Goal: Obtain resource: Download file/media

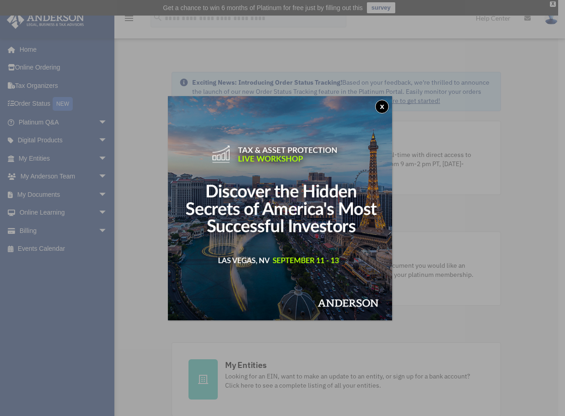
click at [385, 105] on button "x" at bounding box center [382, 107] width 14 height 14
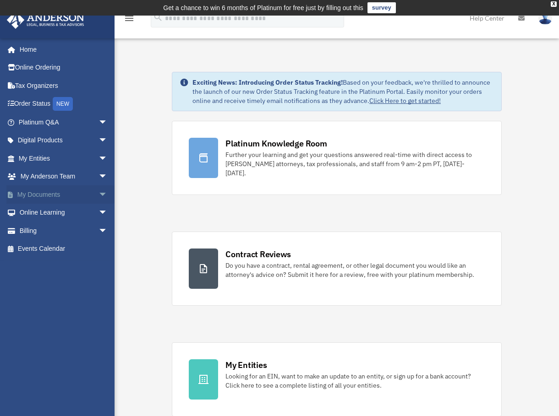
click at [43, 195] on link "My Documents arrow_drop_down" at bounding box center [63, 194] width 115 height 18
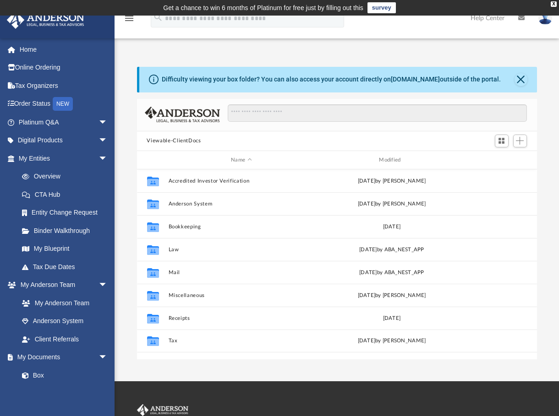
scroll to position [201, 393]
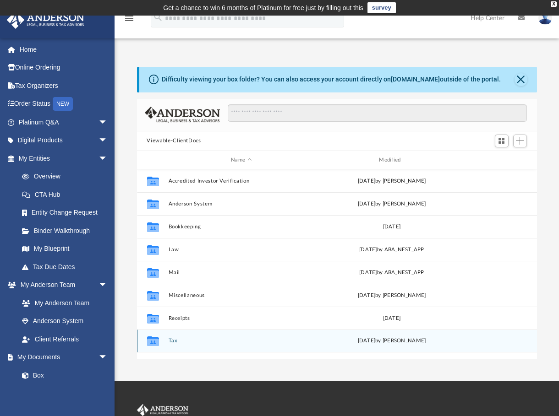
click at [171, 338] on button "Tax" at bounding box center [241, 341] width 146 height 6
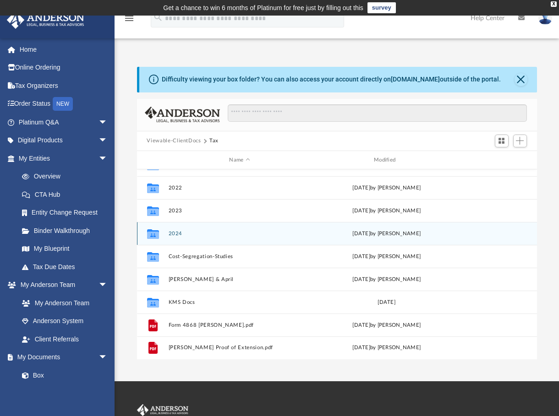
scroll to position [39, 0]
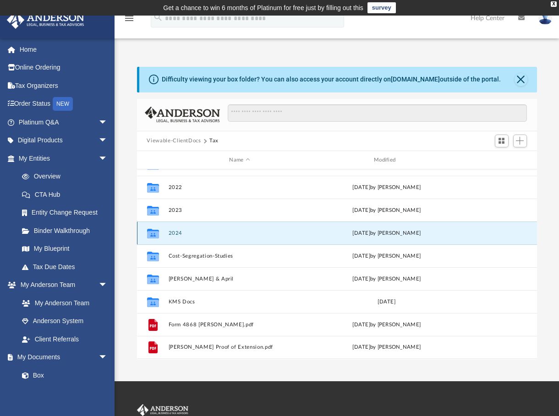
click at [175, 234] on button "2024" at bounding box center [239, 233] width 143 height 6
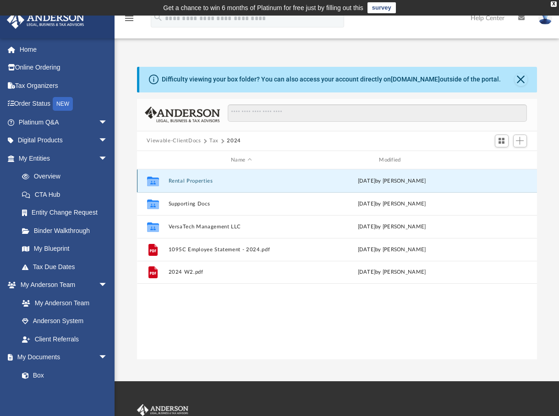
click at [196, 183] on button "Rental Properties" at bounding box center [241, 181] width 146 height 6
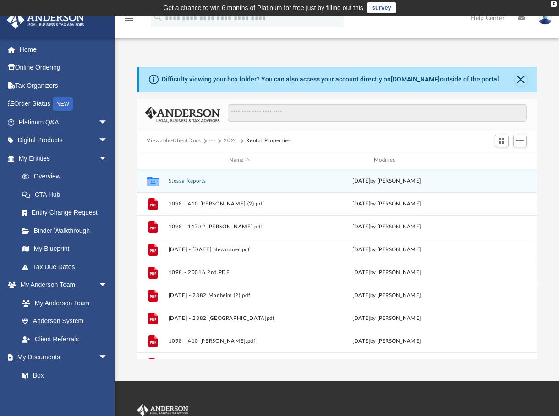
click at [191, 185] on div "Collaborated Folder Stessa Reports [DATE] by [PERSON_NAME]" at bounding box center [337, 180] width 400 height 23
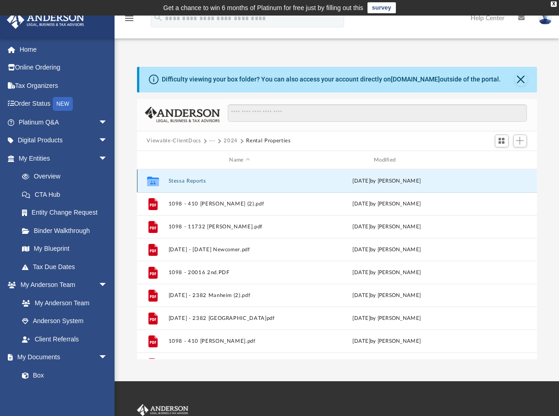
click at [179, 181] on button "Stessa Reports" at bounding box center [239, 181] width 143 height 6
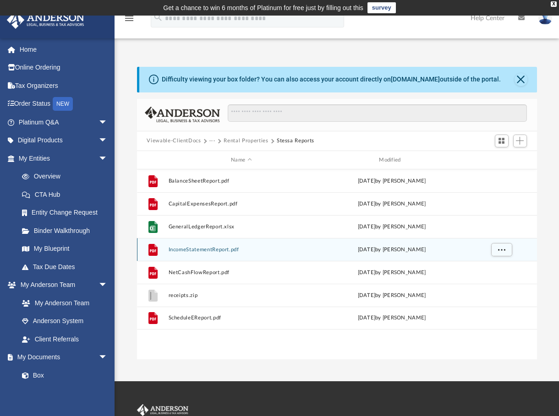
click at [186, 251] on button "IncomeStatementReport.pdf" at bounding box center [241, 250] width 146 height 6
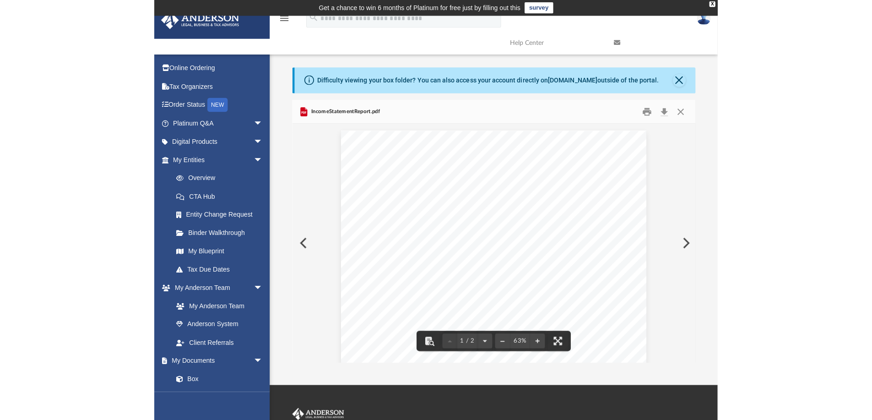
scroll to position [201, 675]
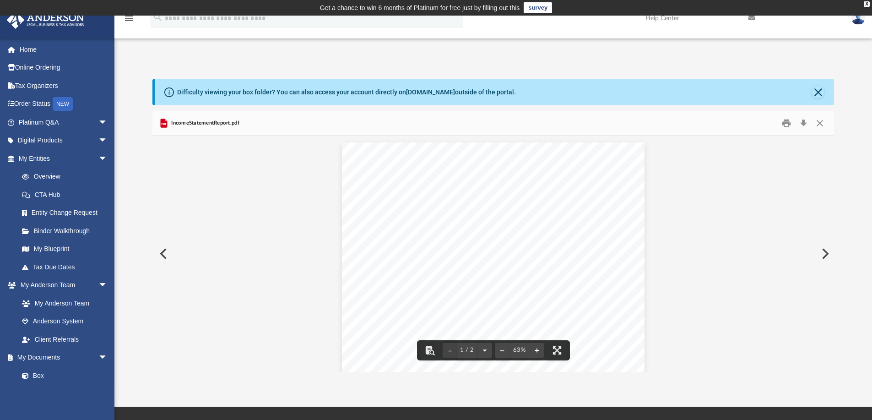
click at [537, 351] on button "File preview" at bounding box center [537, 350] width 15 height 20
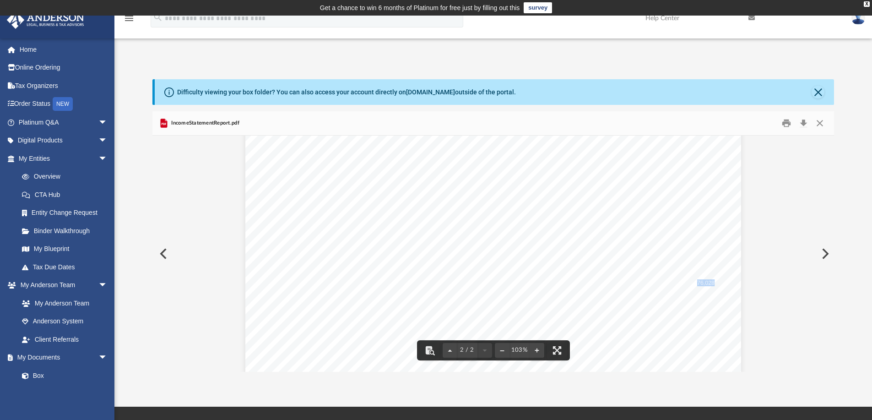
drag, startPoint x: 711, startPoint y: 282, endPoint x: 694, endPoint y: 282, distance: 16.9
click at [565, 282] on span "76,028" at bounding box center [705, 283] width 17 height 6
click at [565, 125] on button "Close" at bounding box center [820, 123] width 16 height 14
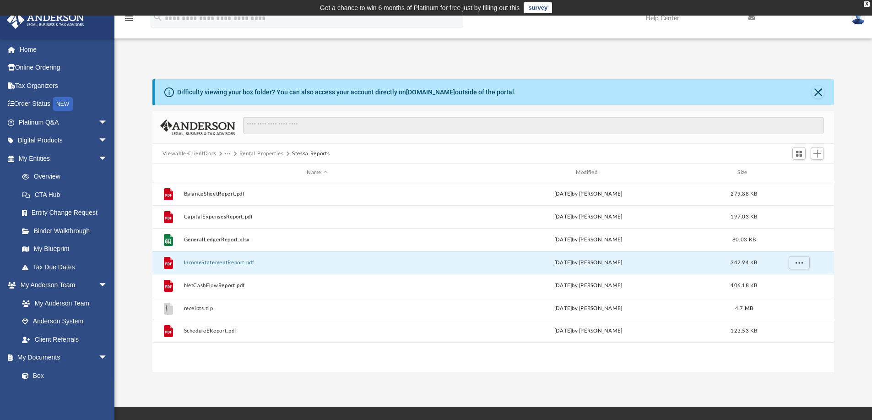
click at [255, 154] on button "Rental Properties" at bounding box center [261, 154] width 44 height 8
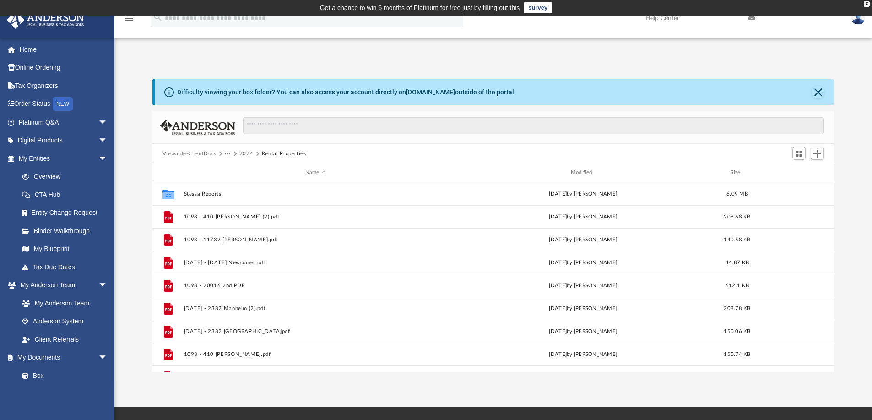
click at [248, 152] on button "2024" at bounding box center [246, 154] width 14 height 8
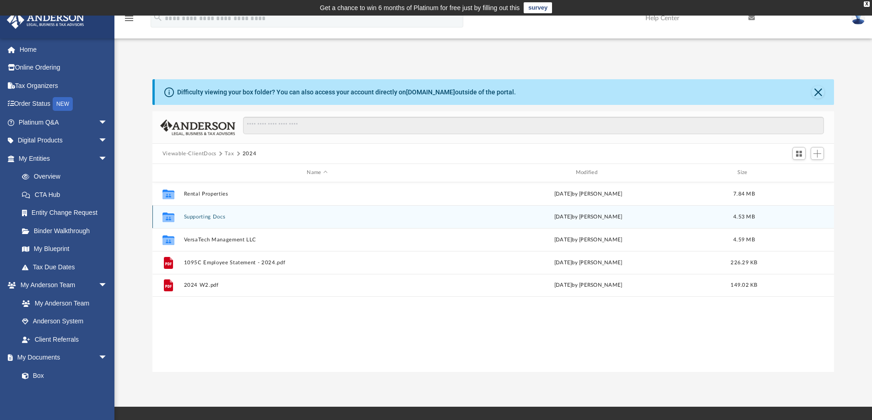
click at [220, 217] on button "Supporting Docs" at bounding box center [317, 217] width 267 height 6
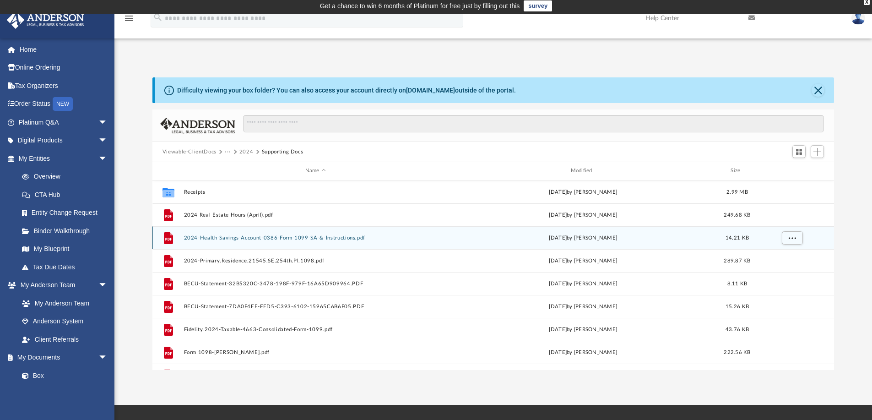
scroll to position [1, 0]
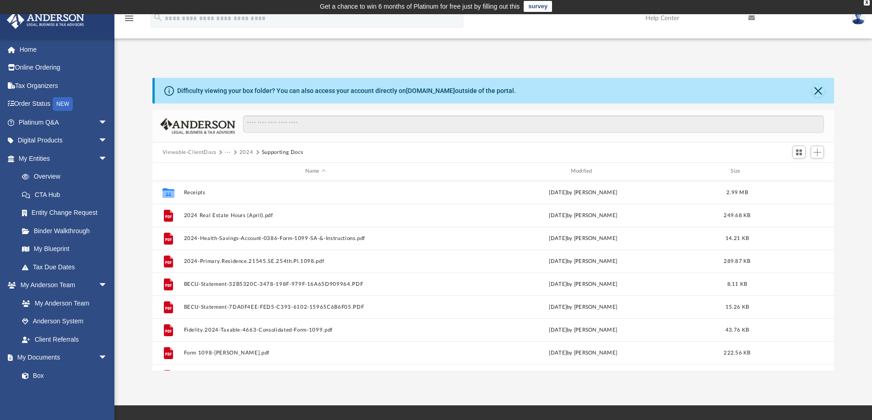
click at [246, 152] on button "2024" at bounding box center [246, 152] width 14 height 8
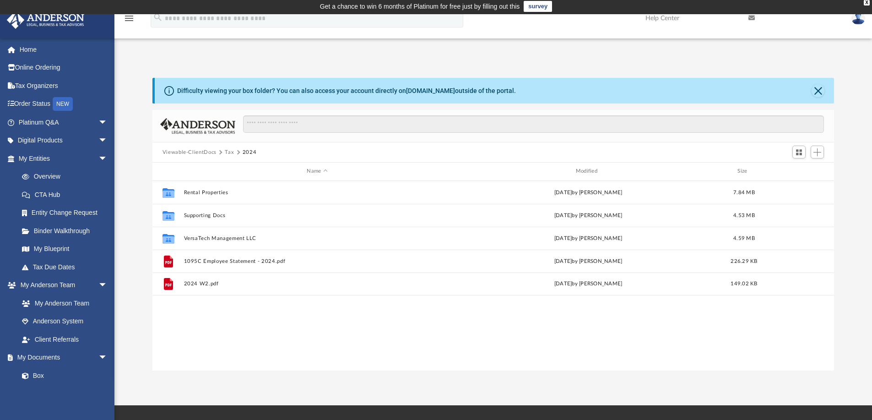
click at [202, 151] on button "Viewable-ClientDocs" at bounding box center [190, 152] width 54 height 8
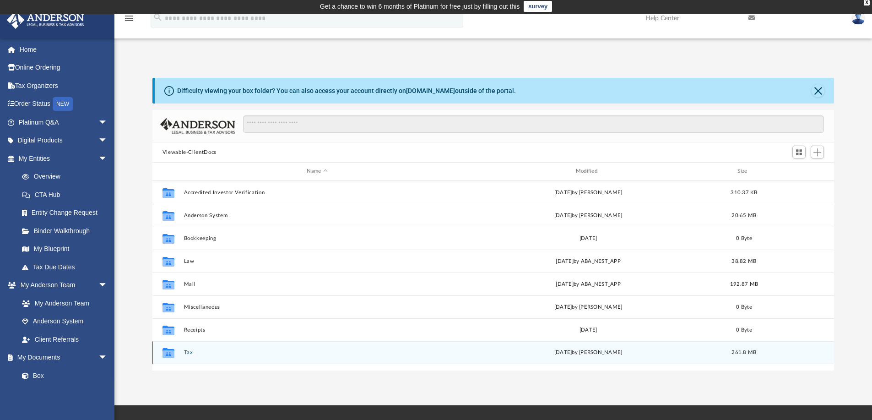
click at [187, 352] on button "Tax" at bounding box center [317, 352] width 267 height 6
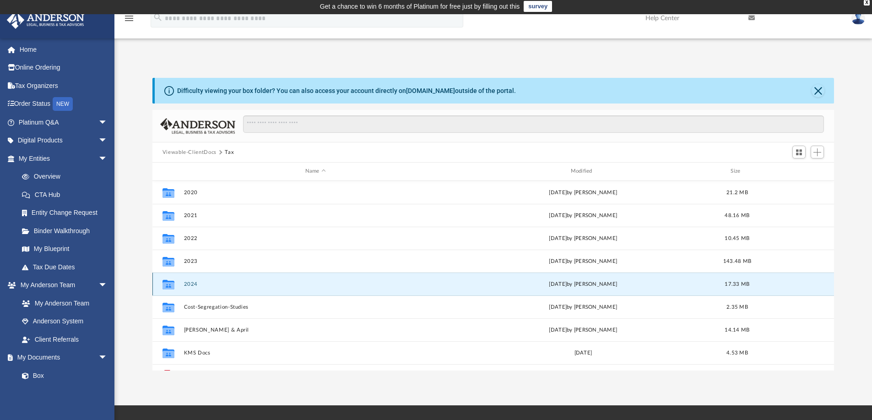
click at [194, 282] on button "2024" at bounding box center [316, 284] width 264 height 6
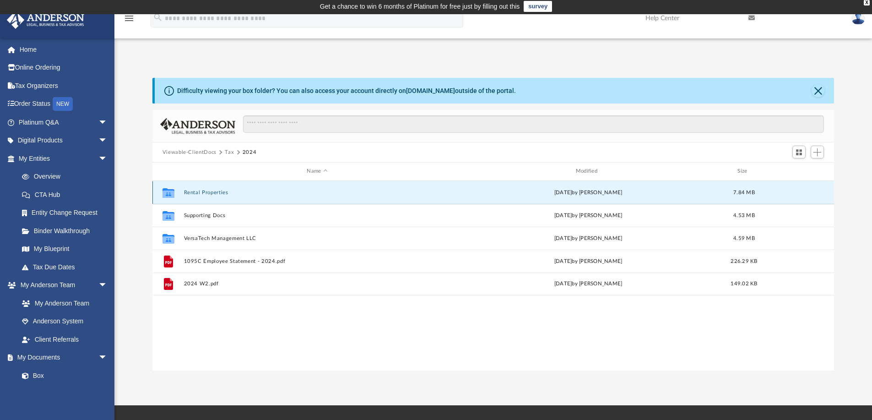
click at [221, 193] on button "Rental Properties" at bounding box center [317, 193] width 267 height 6
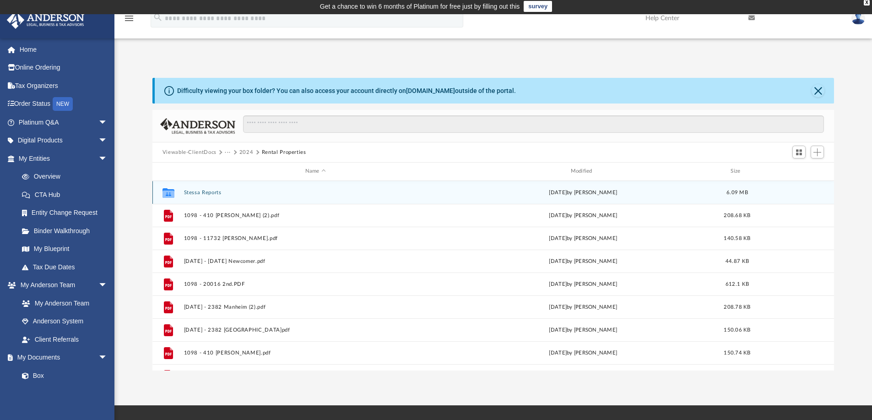
click at [221, 193] on button "Stessa Reports" at bounding box center [316, 193] width 264 height 6
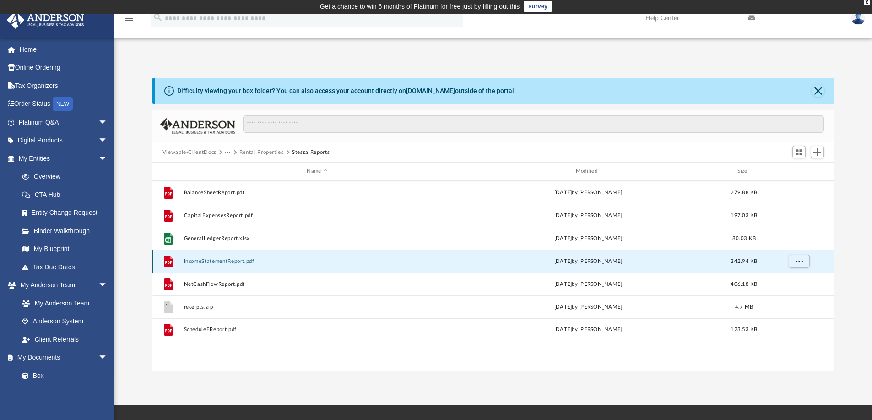
click at [226, 261] on button "IncomeStatementReport.pdf" at bounding box center [317, 261] width 267 height 6
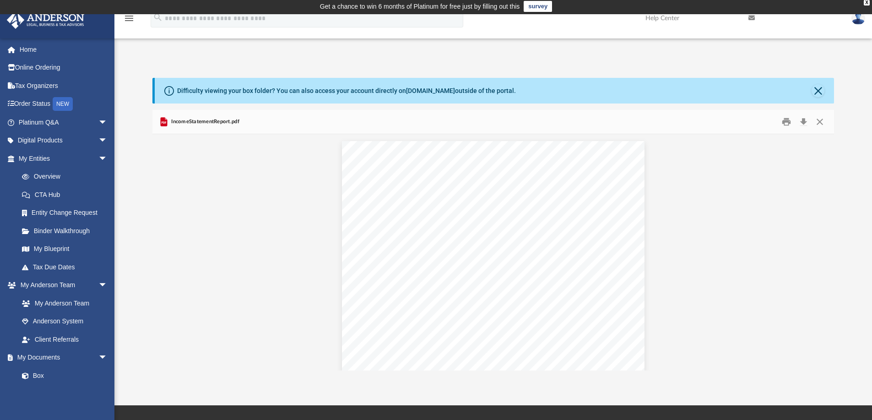
scroll to position [248, 0]
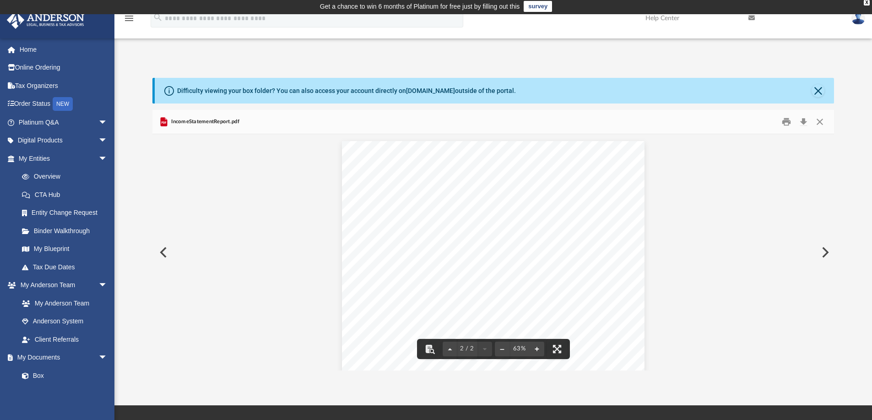
click at [539, 350] on button "File preview" at bounding box center [537, 349] width 15 height 20
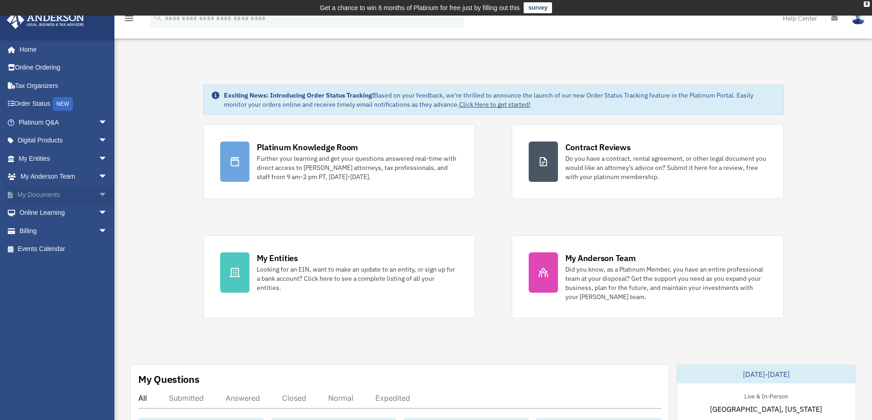
click at [73, 196] on link "My Documents arrow_drop_down" at bounding box center [63, 194] width 115 height 18
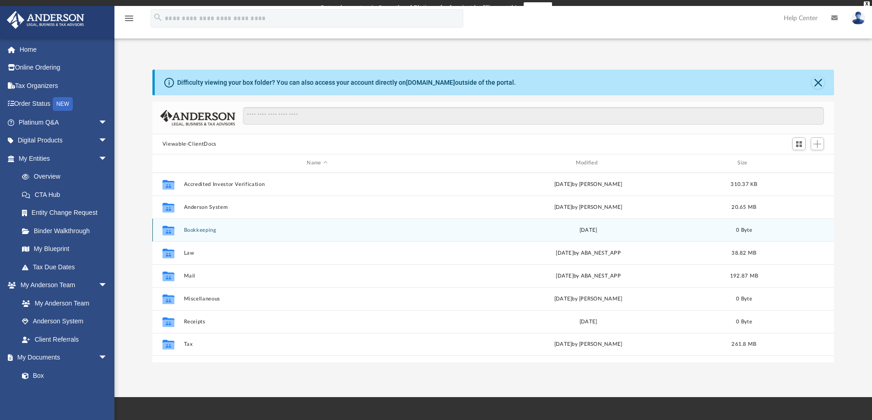
scroll to position [201, 675]
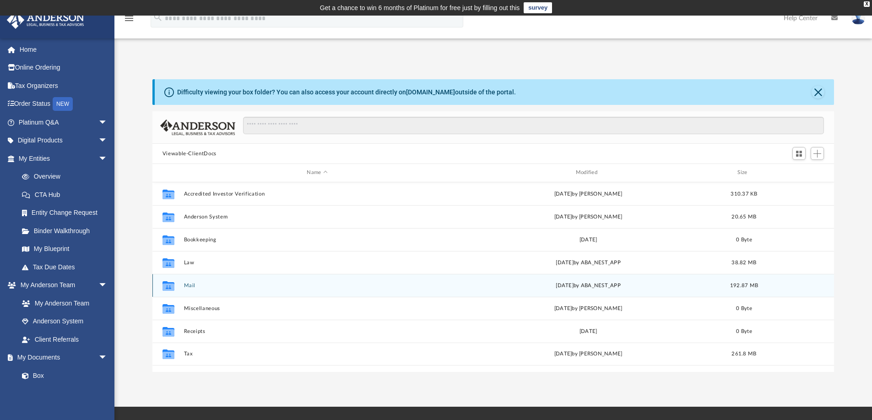
click at [194, 291] on div "Collaborated Folder Mail Fri Aug 29 2025 by ABA_NEST_APP 192.87 MB" at bounding box center [493, 285] width 682 height 23
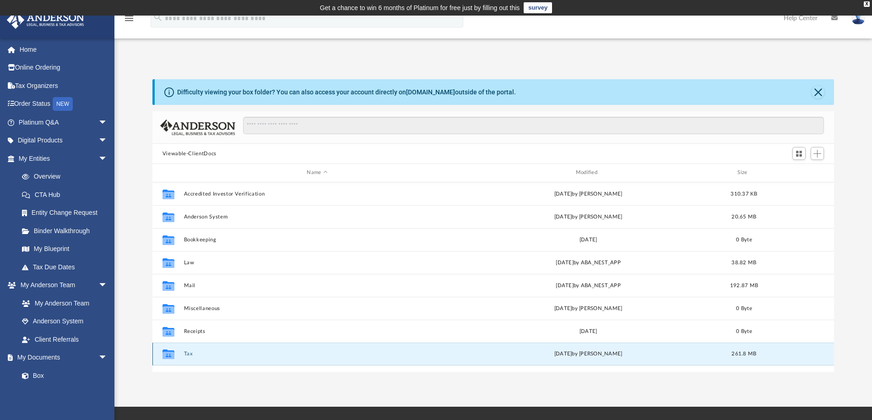
click at [191, 353] on button "Tax" at bounding box center [317, 354] width 267 height 6
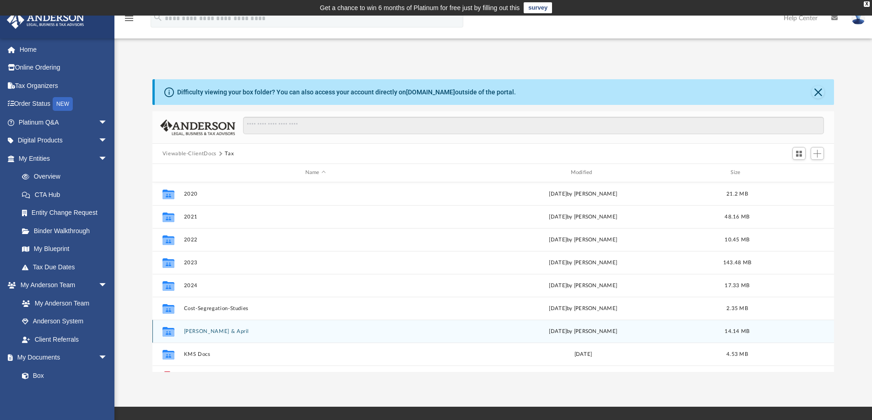
click at [229, 331] on button "[PERSON_NAME] & April" at bounding box center [316, 331] width 264 height 6
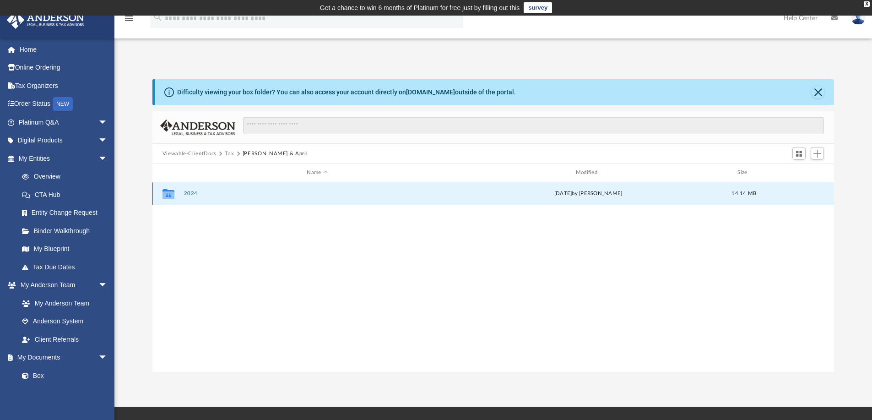
click at [184, 194] on button "2024" at bounding box center [317, 193] width 267 height 6
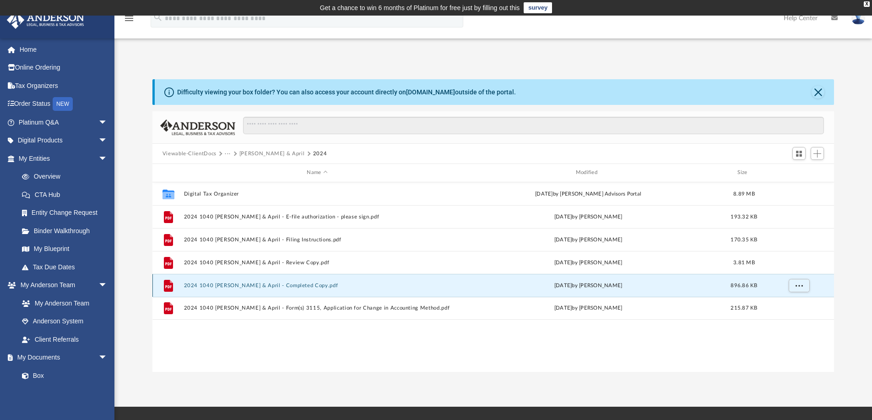
click at [292, 284] on button "2024 1040 Henderson, Jared & April - Completed Copy.pdf" at bounding box center [317, 285] width 267 height 6
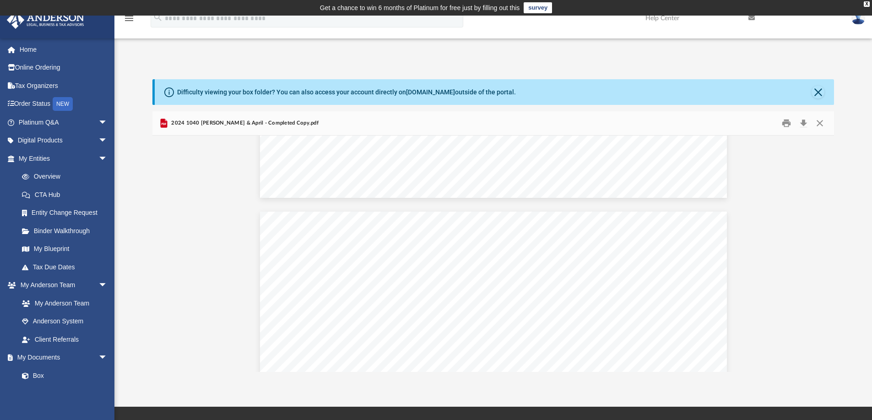
scroll to position [10380, 0]
click at [819, 122] on button "Close" at bounding box center [820, 123] width 16 height 14
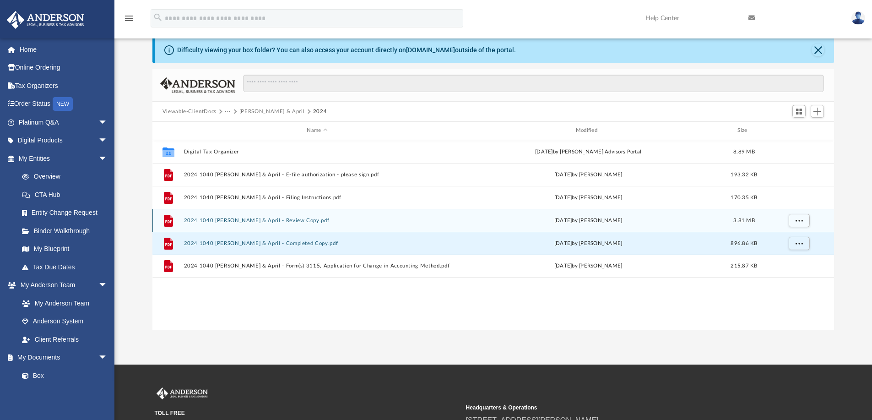
scroll to position [15, 0]
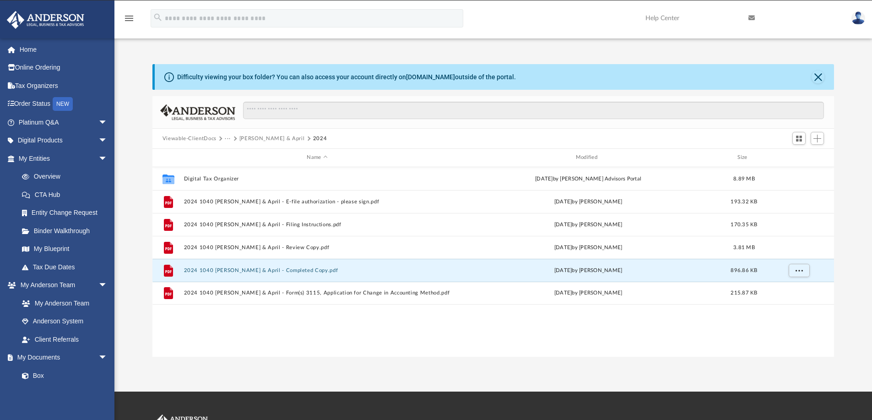
click at [203, 138] on button "Viewable-ClientDocs" at bounding box center [190, 139] width 54 height 8
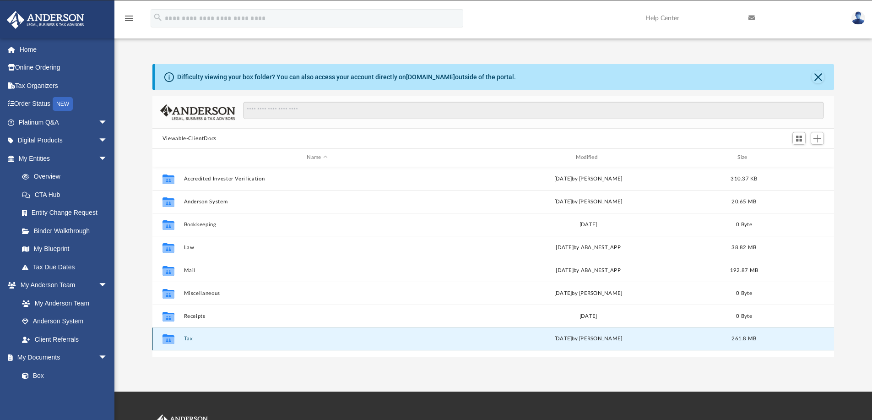
click at [189, 342] on button "Tax" at bounding box center [317, 339] width 267 height 6
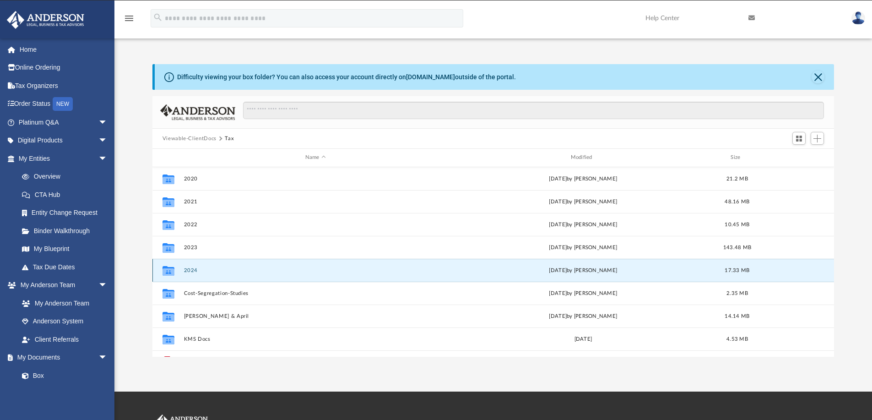
click at [185, 273] on button "2024" at bounding box center [316, 270] width 264 height 6
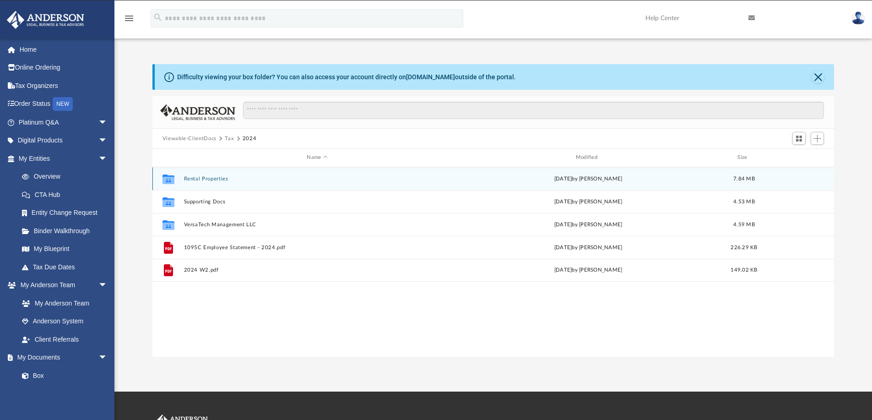
click at [213, 179] on button "Rental Properties" at bounding box center [317, 179] width 267 height 6
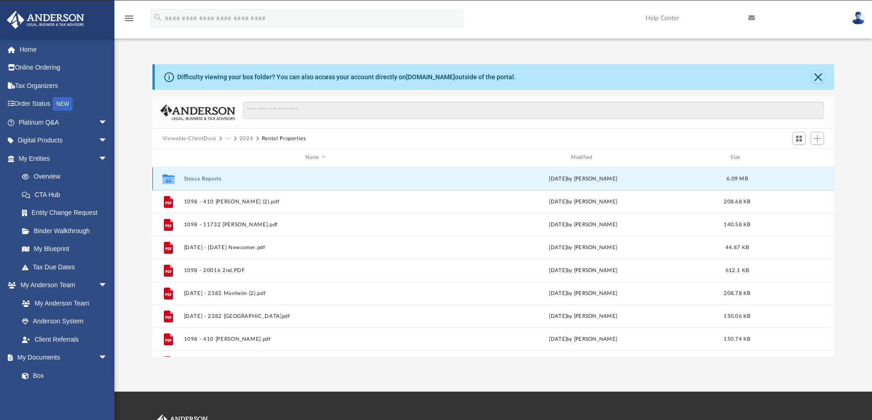
click at [214, 179] on button "Stessa Reports" at bounding box center [316, 179] width 264 height 6
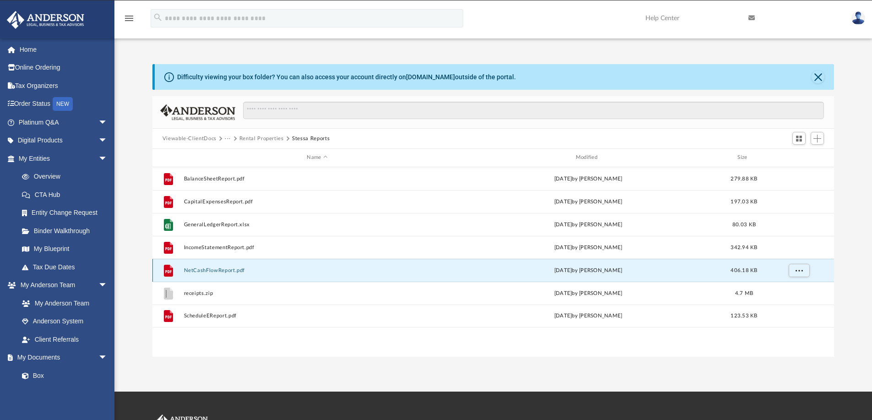
click at [202, 267] on button "NetCashFlowReport.pdf" at bounding box center [317, 270] width 267 height 6
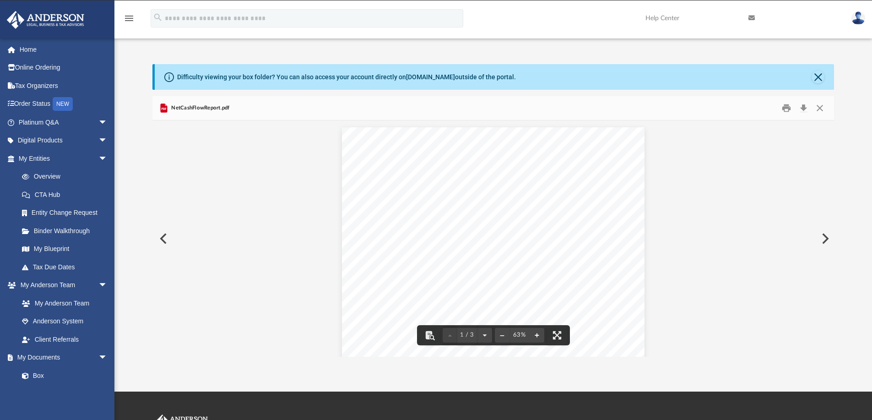
click at [538, 335] on button "File preview" at bounding box center [537, 335] width 15 height 20
click at [688, 168] on div "Cleaning & Janitorial - - - - 970 - - - 970 Electrical Repairs 162 - - - - - - …" at bounding box center [494, 303] width 448 height 346
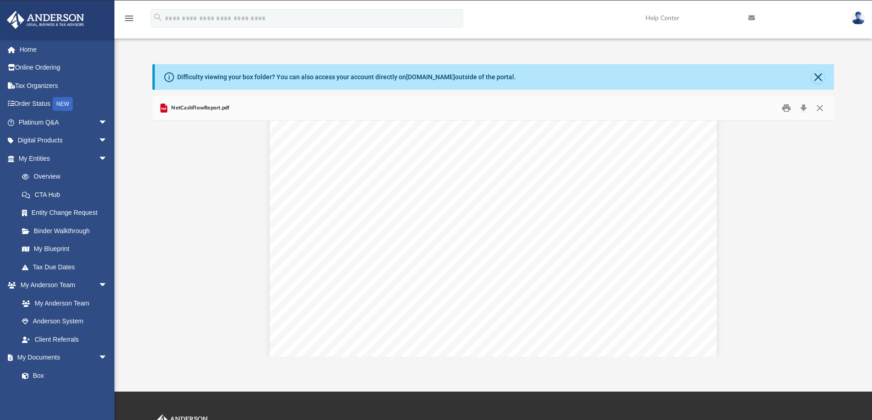
scroll to position [476, 0]
drag, startPoint x: 789, startPoint y: 110, endPoint x: 808, endPoint y: 325, distance: 215.6
click at [808, 325] on div "[STREET_ADDRESS] [PERSON_NAME] Dr [STREET_ADDRESS] 1973 Newcomer Ln [STREET_ADD…" at bounding box center [493, 183] width 682 height 1079
